Goal: Transaction & Acquisition: Purchase product/service

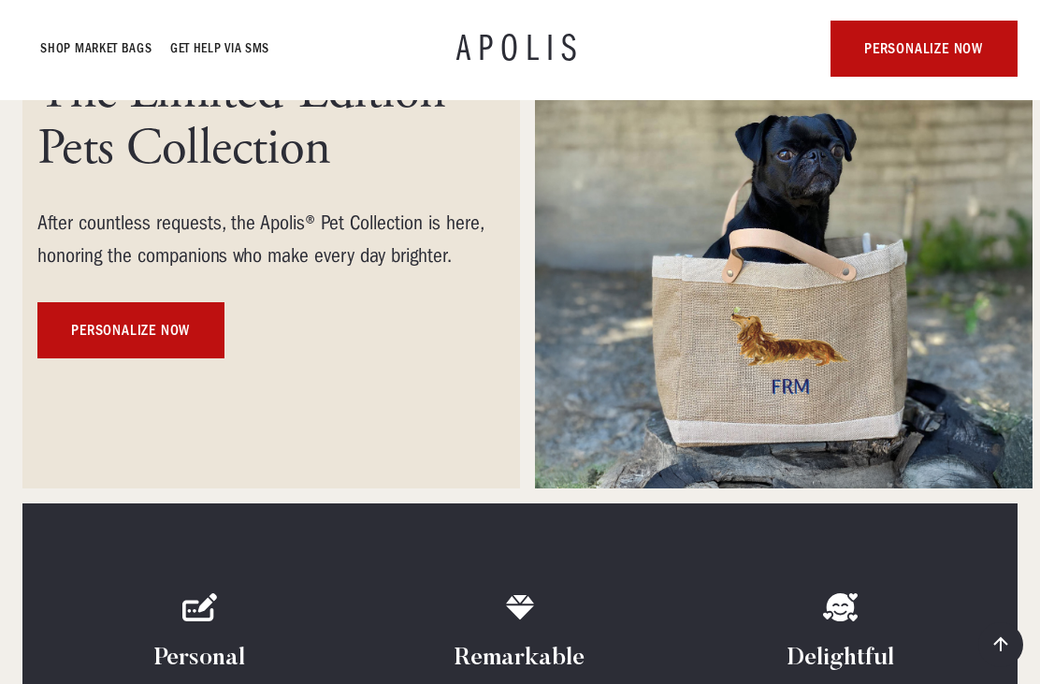
scroll to position [296, 0]
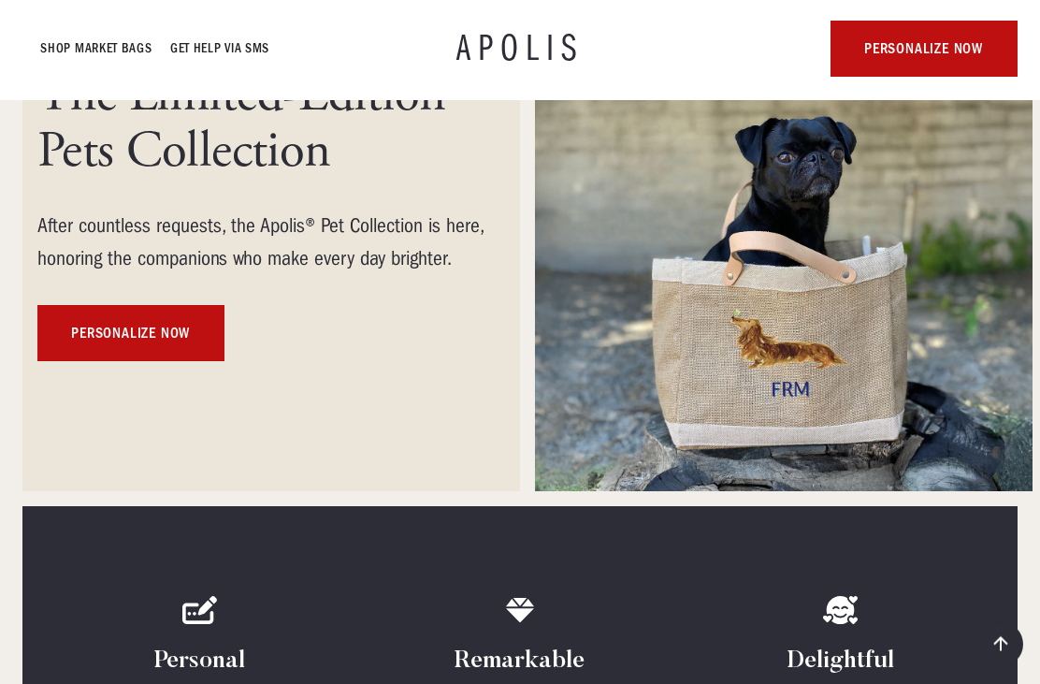
click at [261, 355] on div "available NOW The Limited-Edition Pets Collection After countless requests, the…" at bounding box center [271, 177] width 468 height 368
click at [169, 330] on link "personalize now" at bounding box center [130, 334] width 187 height 56
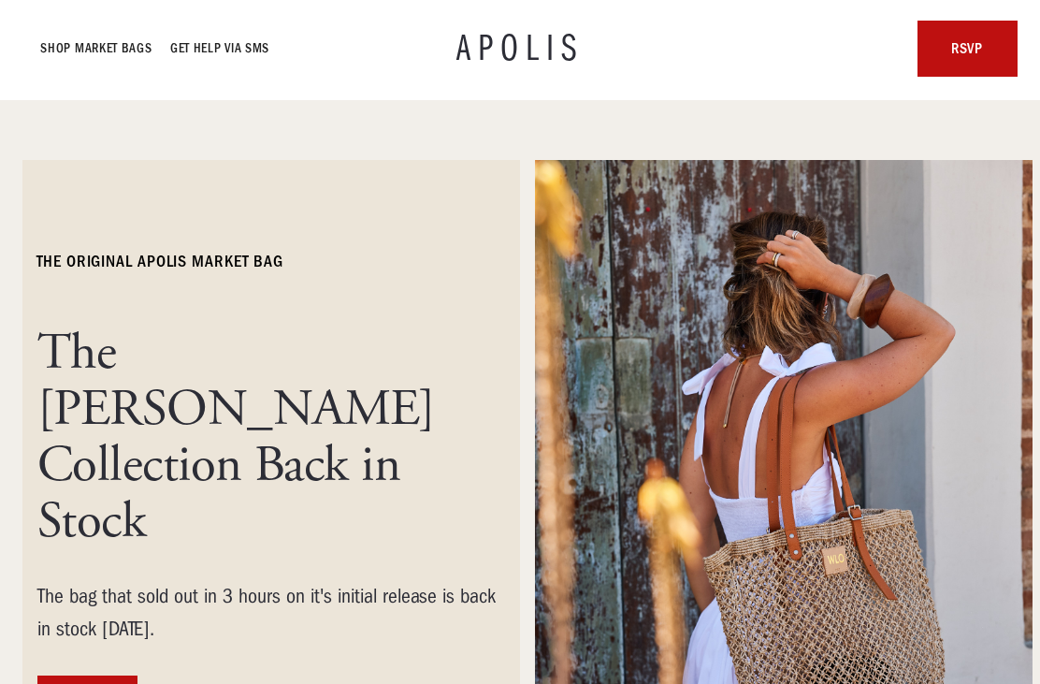
click at [87, 45] on link "Shop Market bags" at bounding box center [96, 48] width 111 height 22
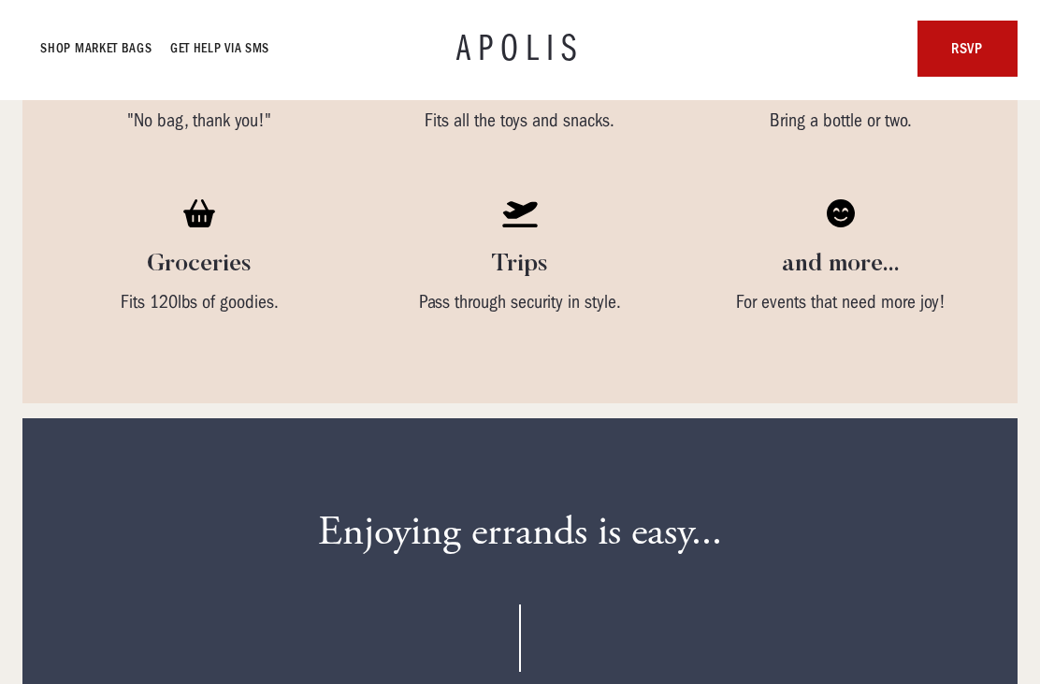
scroll to position [4303, 0]
click at [94, 56] on link "Shop Market bags" at bounding box center [96, 48] width 111 height 22
